Goal: Find specific page/section: Find specific page/section

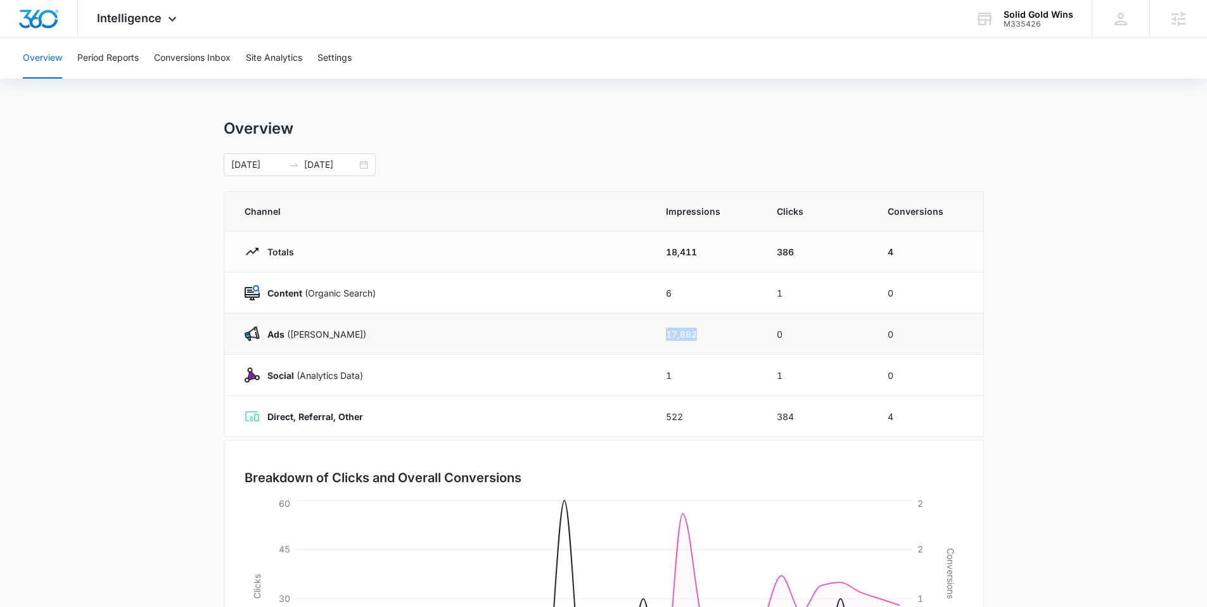
drag, startPoint x: 659, startPoint y: 334, endPoint x: 732, endPoint y: 340, distance: 73.8
click at [732, 340] on td "17,882" at bounding box center [706, 334] width 111 height 41
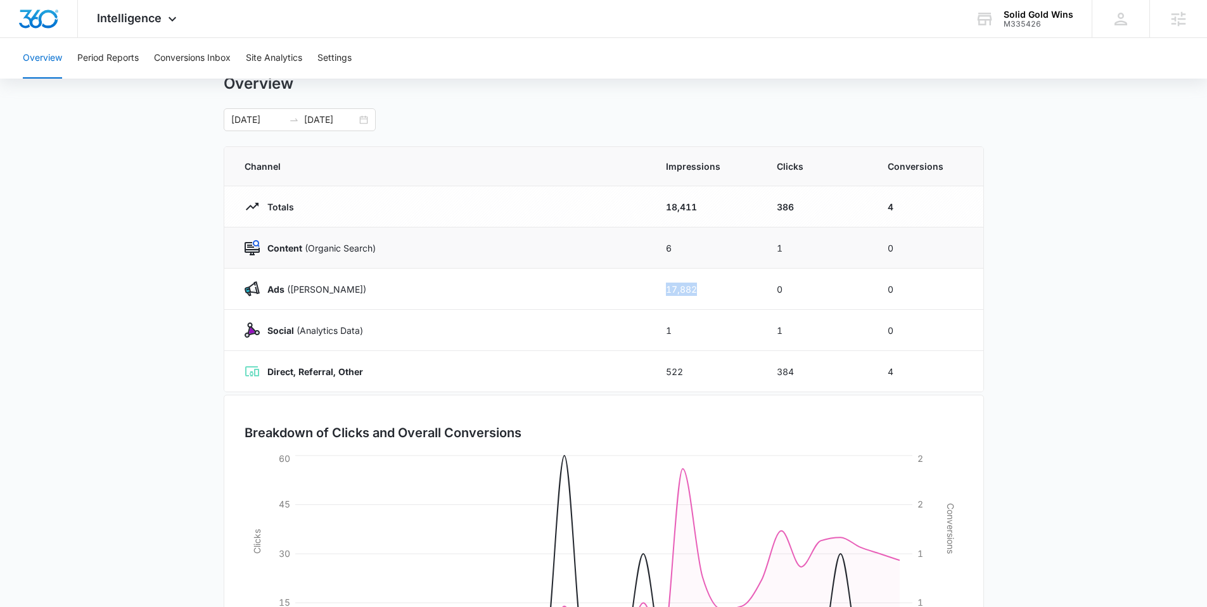
scroll to position [37, 0]
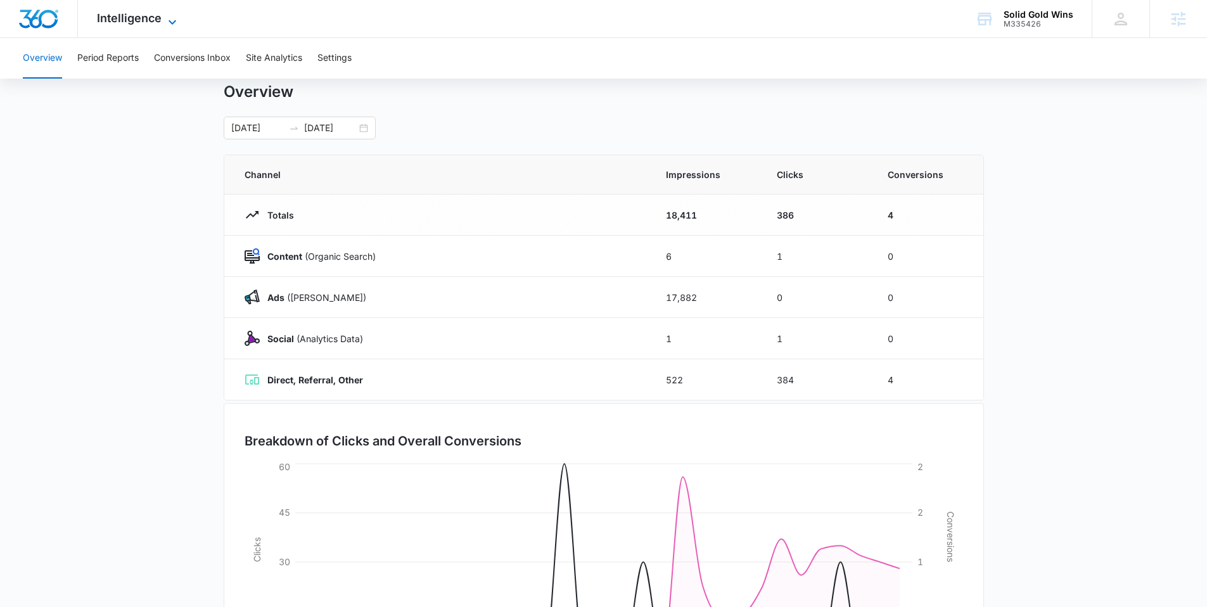
click at [146, 18] on span "Intelligence" at bounding box center [129, 17] width 65 height 13
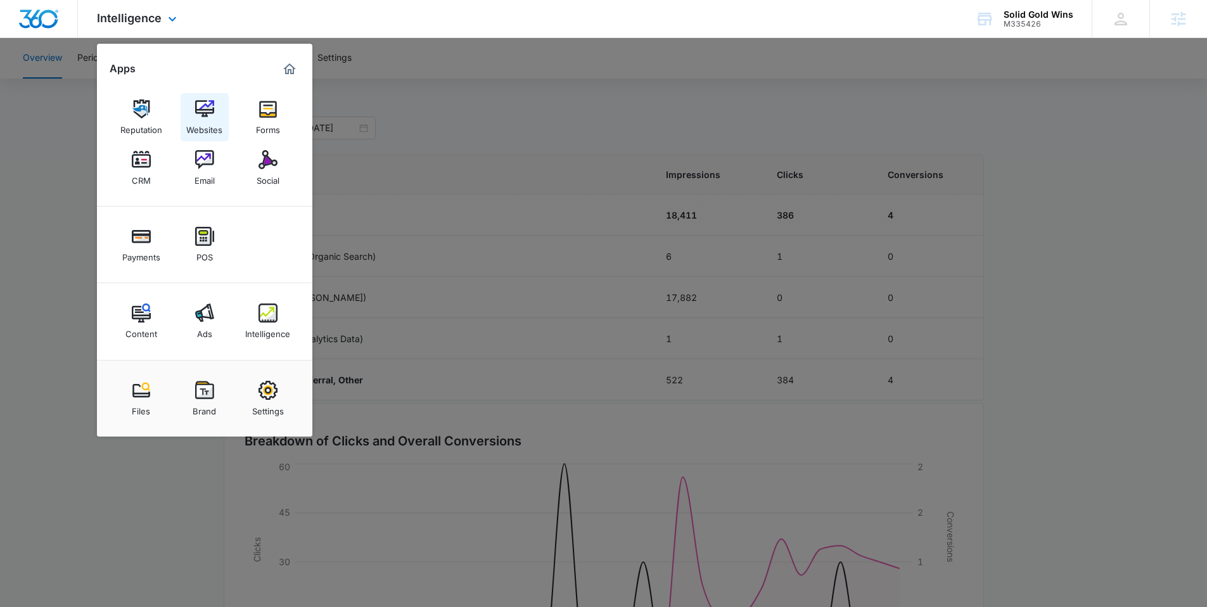
click at [210, 112] on img at bounding box center [204, 108] width 19 height 19
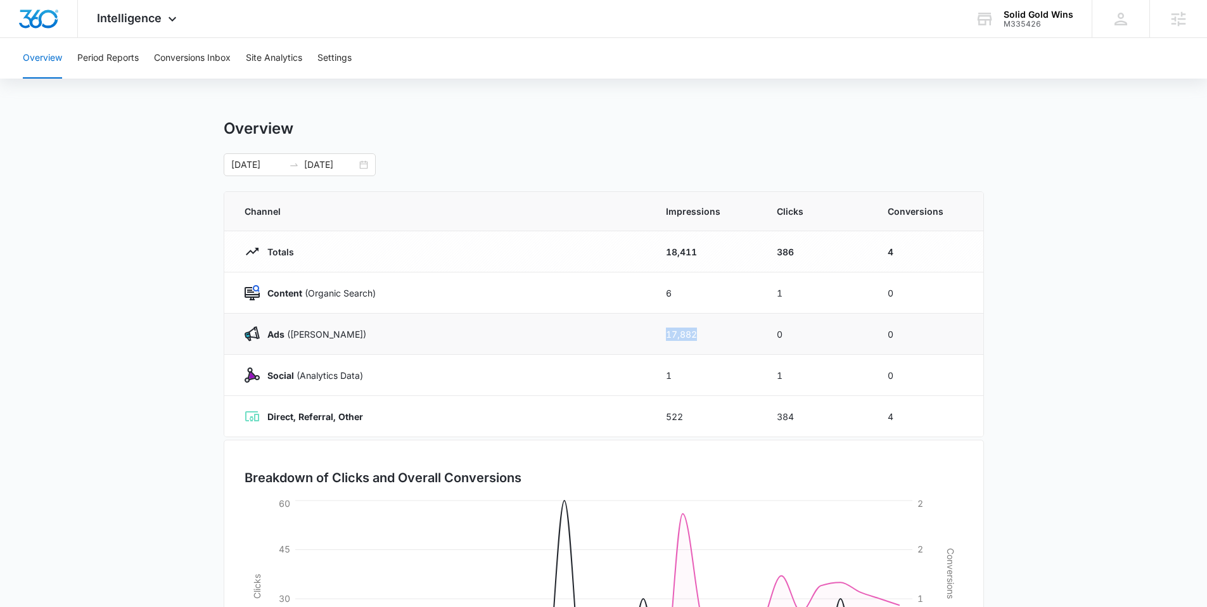
drag, startPoint x: 659, startPoint y: 333, endPoint x: 731, endPoint y: 334, distance: 72.2
click at [731, 334] on td "17,882" at bounding box center [706, 334] width 111 height 41
click at [787, 417] on td "384" at bounding box center [816, 416] width 111 height 41
click at [340, 50] on button "Settings" at bounding box center [334, 58] width 34 height 41
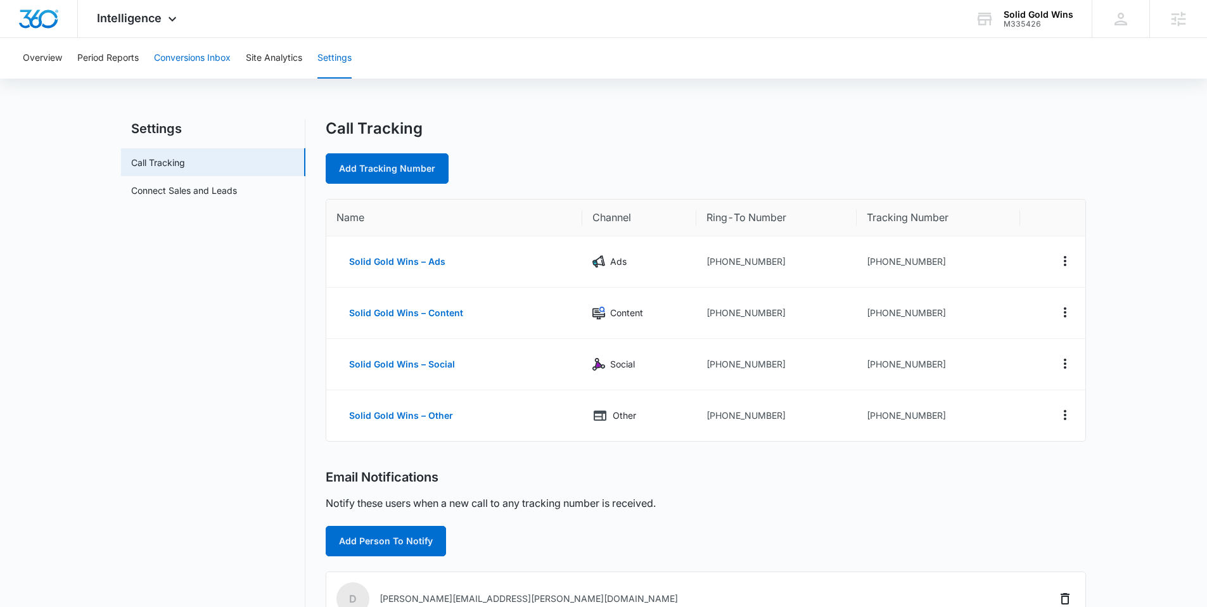
click at [194, 61] on button "Conversions Inbox" at bounding box center [192, 58] width 77 height 41
